Goal: Task Accomplishment & Management: Use online tool/utility

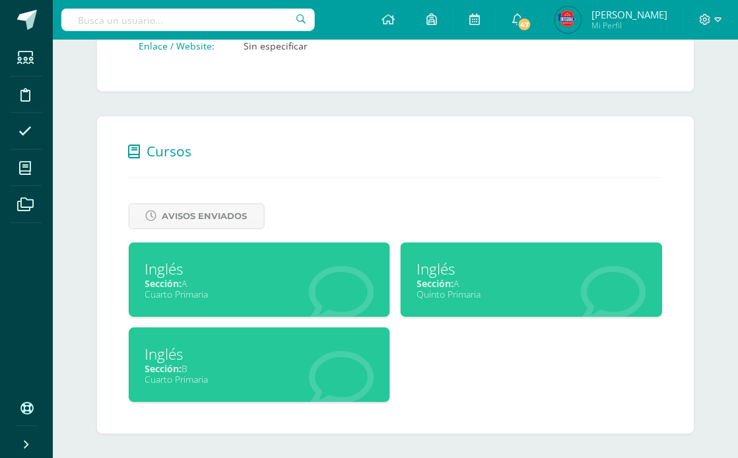
click at [291, 289] on div "Cuarto Primaria" at bounding box center [259, 294] width 229 height 13
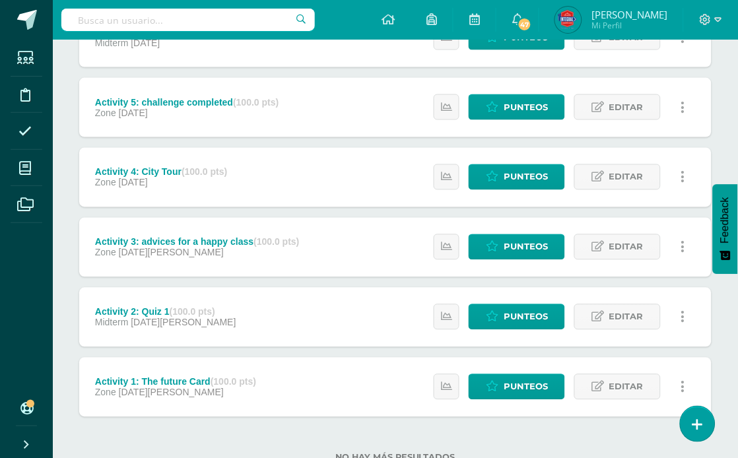
scroll to position [327, 0]
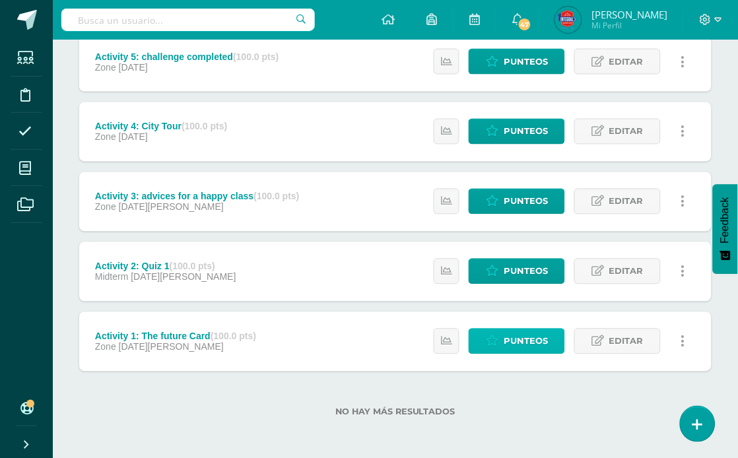
click at [531, 348] on span "Punteos" at bounding box center [526, 341] width 44 height 24
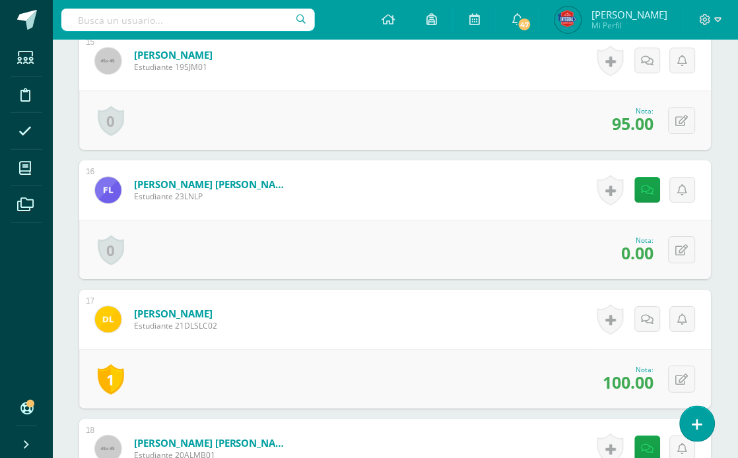
scroll to position [2271, 0]
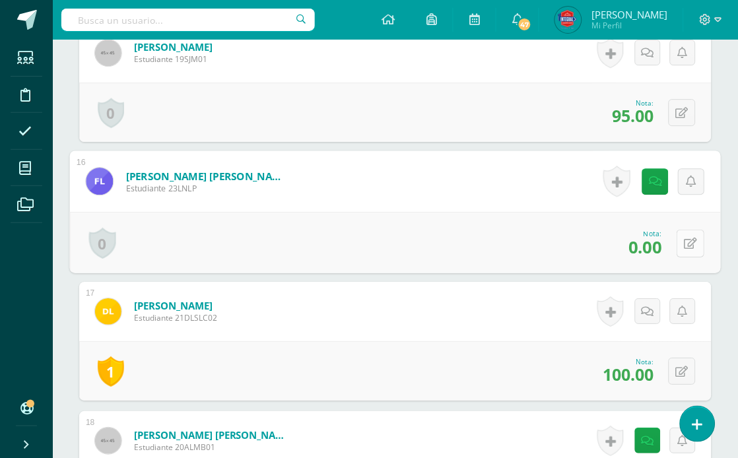
click at [677, 247] on button at bounding box center [691, 243] width 28 height 28
type input "80"
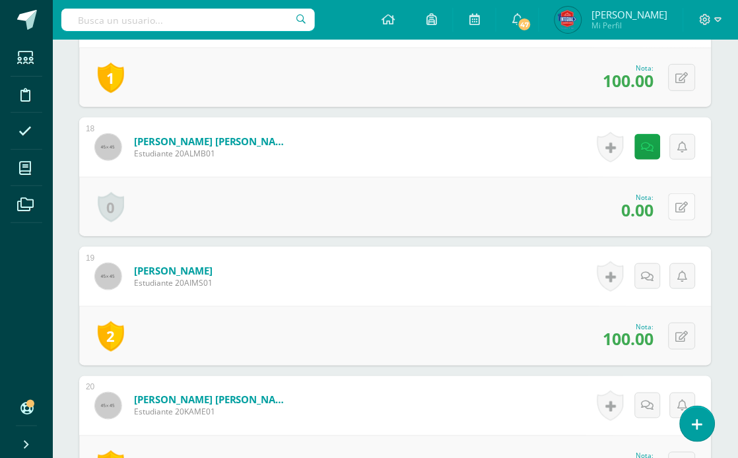
scroll to position [2566, 0]
click at [675, 209] on button at bounding box center [681, 206] width 27 height 27
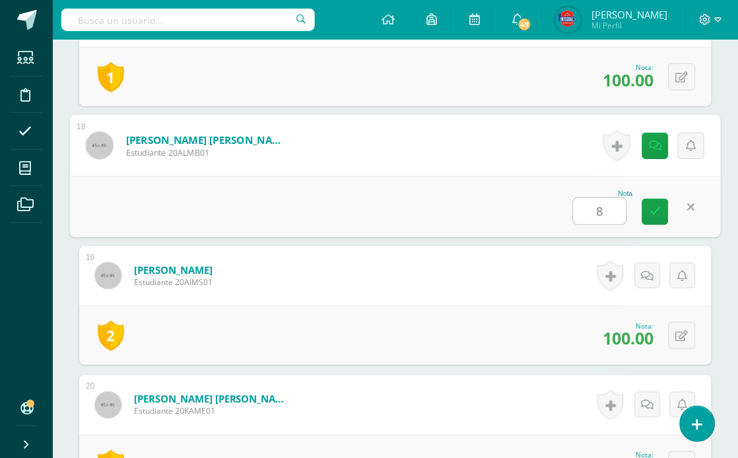
type input "80"
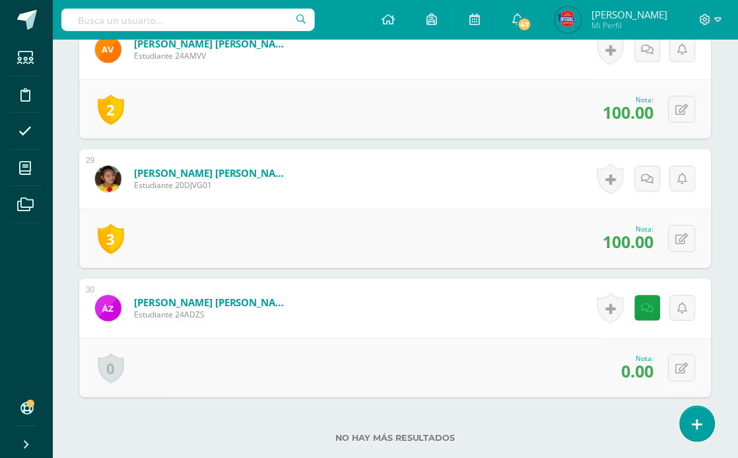
scroll to position [4046, 0]
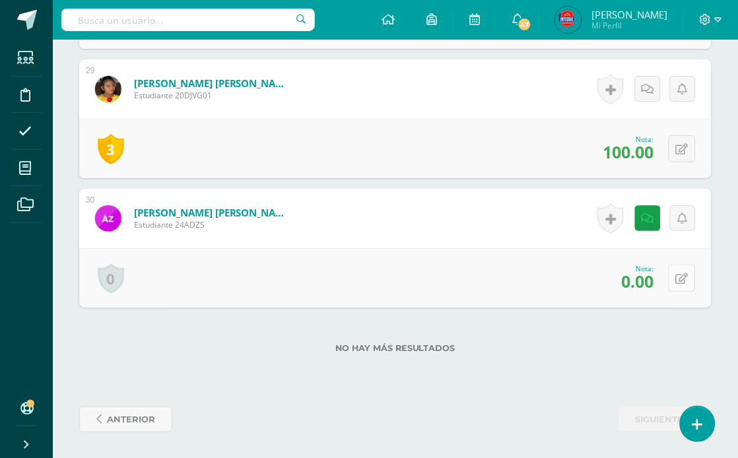
click at [680, 267] on button at bounding box center [681, 278] width 27 height 27
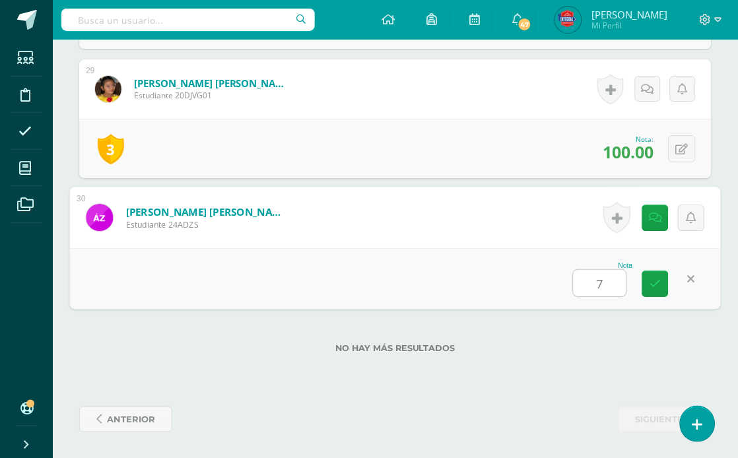
type input "70"
click at [643, 222] on link at bounding box center [655, 218] width 26 height 26
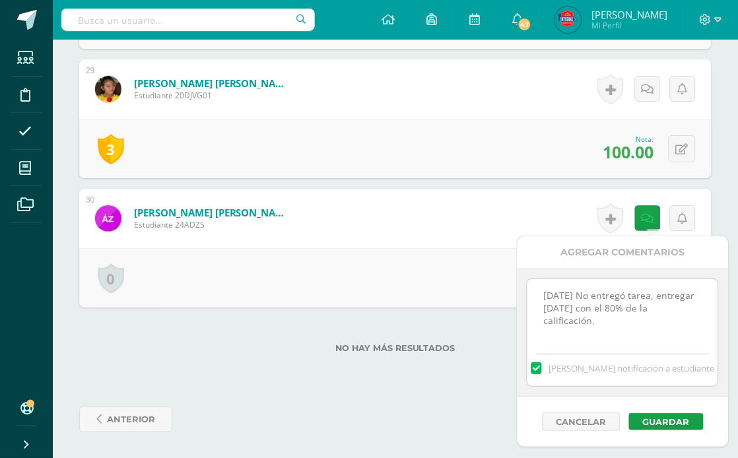
click at [615, 313] on textarea "[DATE] No entregó tarea, entregar [DATE] con el 80% de la calificación." at bounding box center [622, 312] width 191 height 66
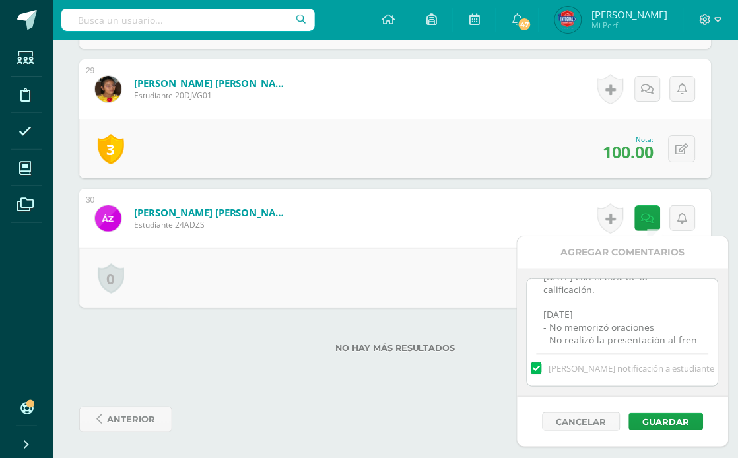
scroll to position [44, 0]
type textarea "[DATE] No entregó tarea, entregar [DATE] con el 80% de la calificación. [DATE] …"
click at [665, 424] on button "Guardar" at bounding box center [666, 421] width 75 height 17
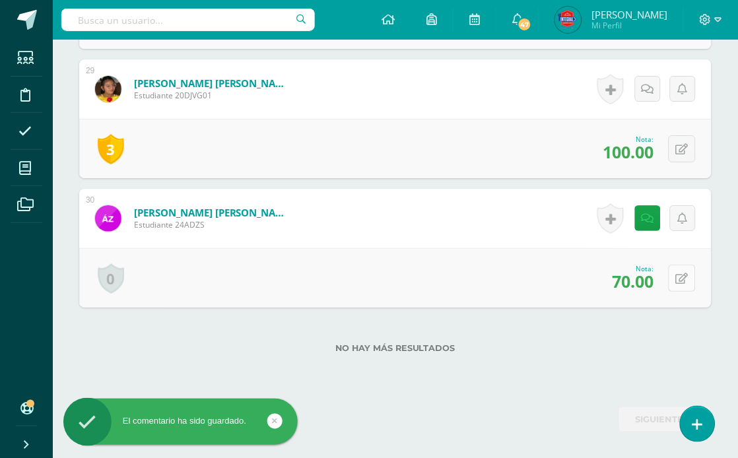
click at [688, 287] on button at bounding box center [681, 278] width 27 height 27
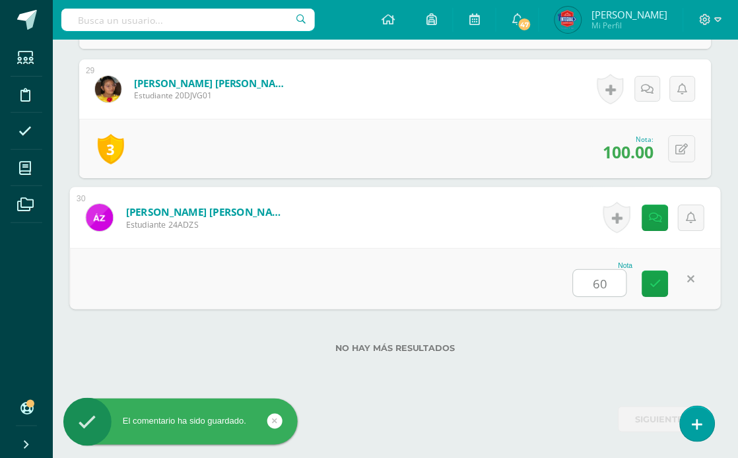
type input "60"
click at [694, 280] on link at bounding box center [691, 279] width 26 height 26
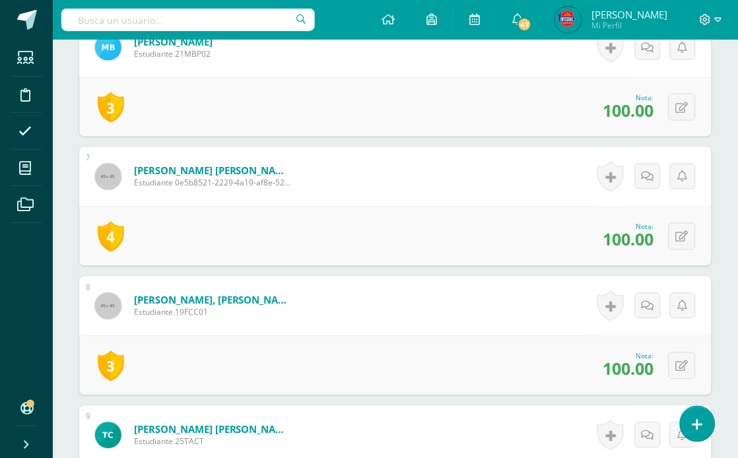
scroll to position [599, 0]
